Goal: Navigation & Orientation: Find specific page/section

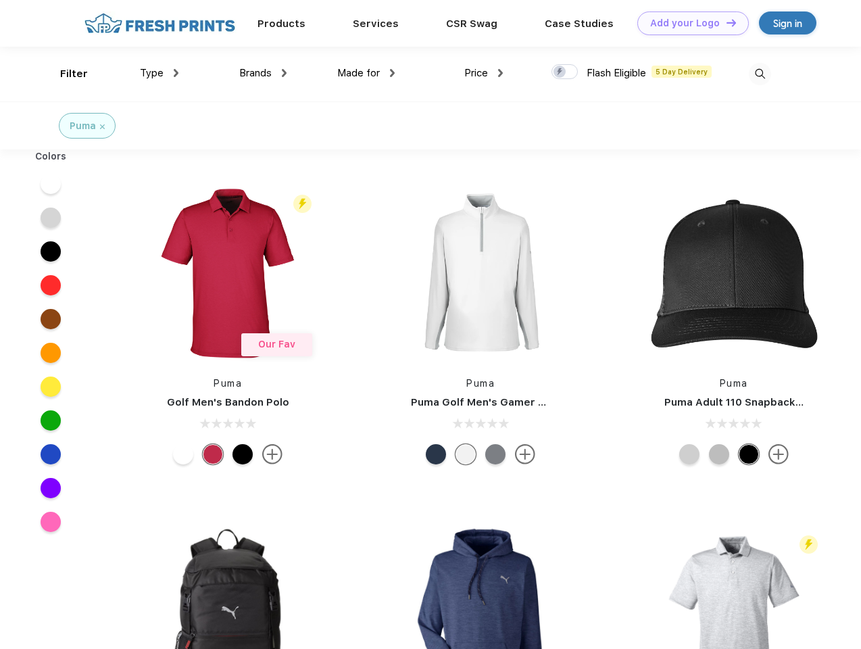
click at [688, 23] on link "Add your Logo Design Tool" at bounding box center [694, 23] width 112 height 24
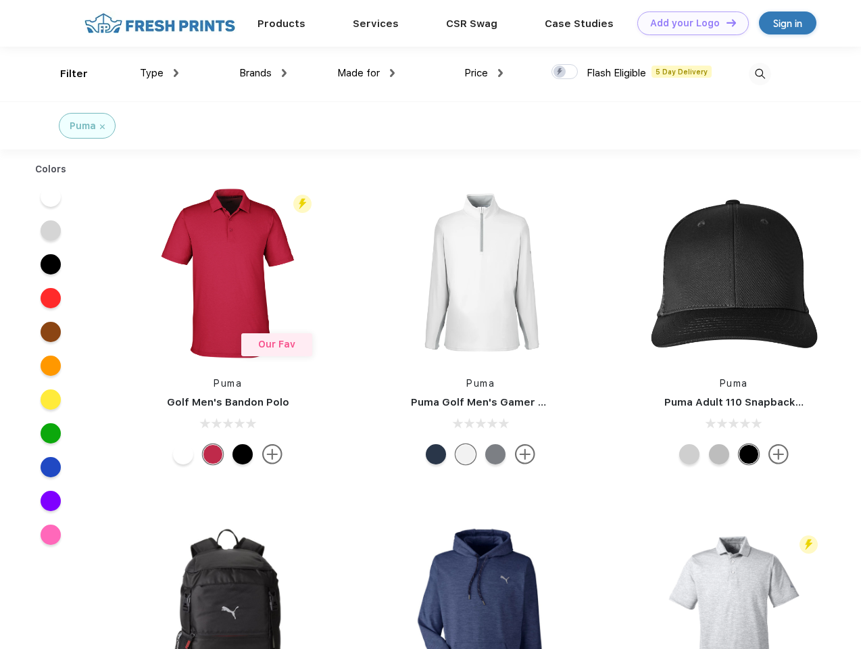
click at [0, 0] on div "Design Tool" at bounding box center [0, 0] width 0 height 0
click at [726, 22] on link "Add your Logo Design Tool" at bounding box center [694, 23] width 112 height 24
click at [65, 74] on div "Filter" at bounding box center [74, 74] width 28 height 16
click at [160, 73] on span "Type" at bounding box center [152, 73] width 24 height 12
click at [263, 73] on span "Brands" at bounding box center [255, 73] width 32 height 12
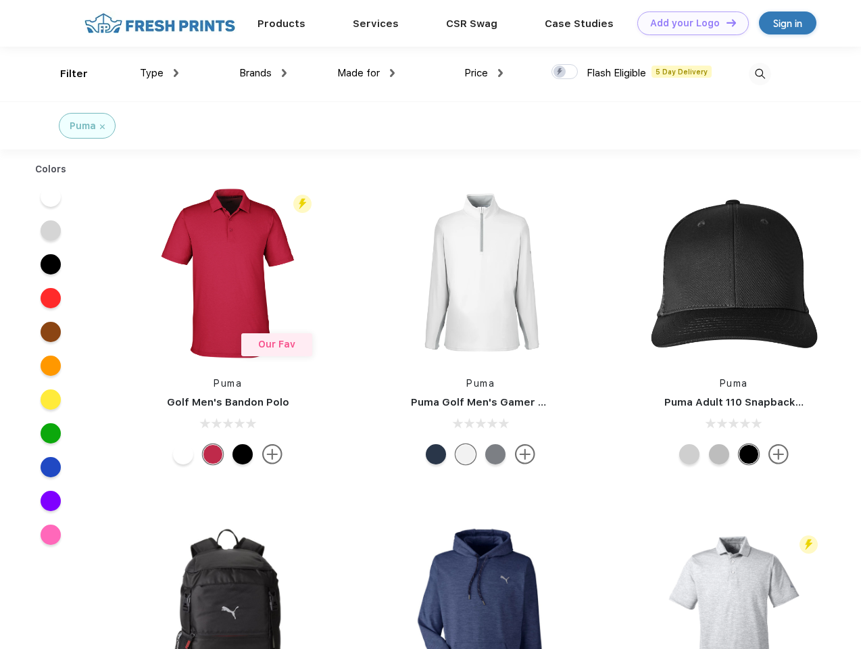
click at [366, 73] on span "Made for" at bounding box center [358, 73] width 43 height 12
click at [484, 73] on span "Price" at bounding box center [477, 73] width 24 height 12
click at [565, 72] on div at bounding box center [565, 71] width 26 height 15
click at [561, 72] on input "checkbox" at bounding box center [556, 68] width 9 height 9
click at [760, 74] on img at bounding box center [760, 74] width 22 height 22
